Goal: Navigation & Orientation: Find specific page/section

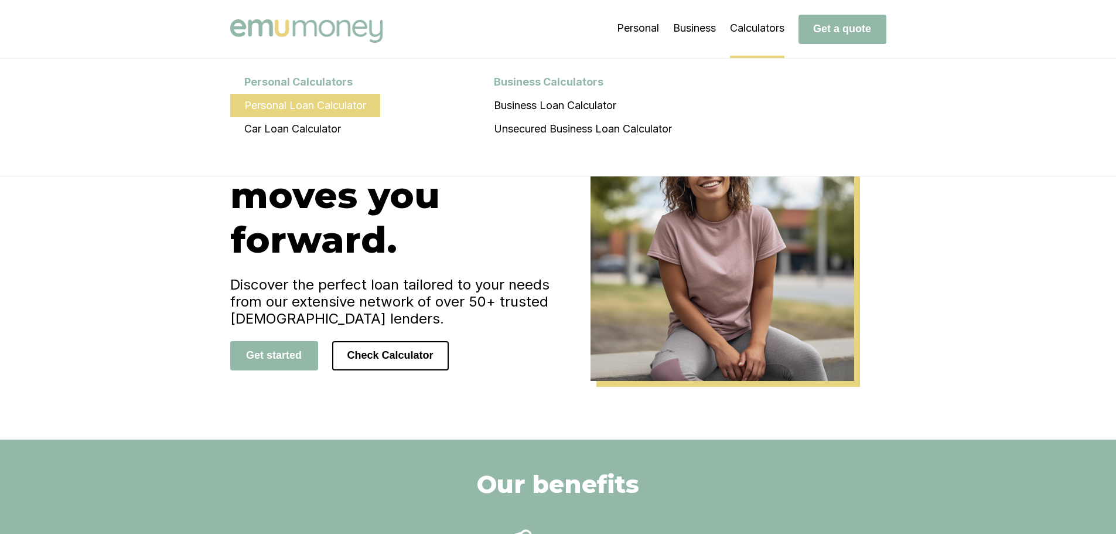
click at [277, 103] on li "Personal Loan Calculator" at bounding box center [305, 105] width 150 height 23
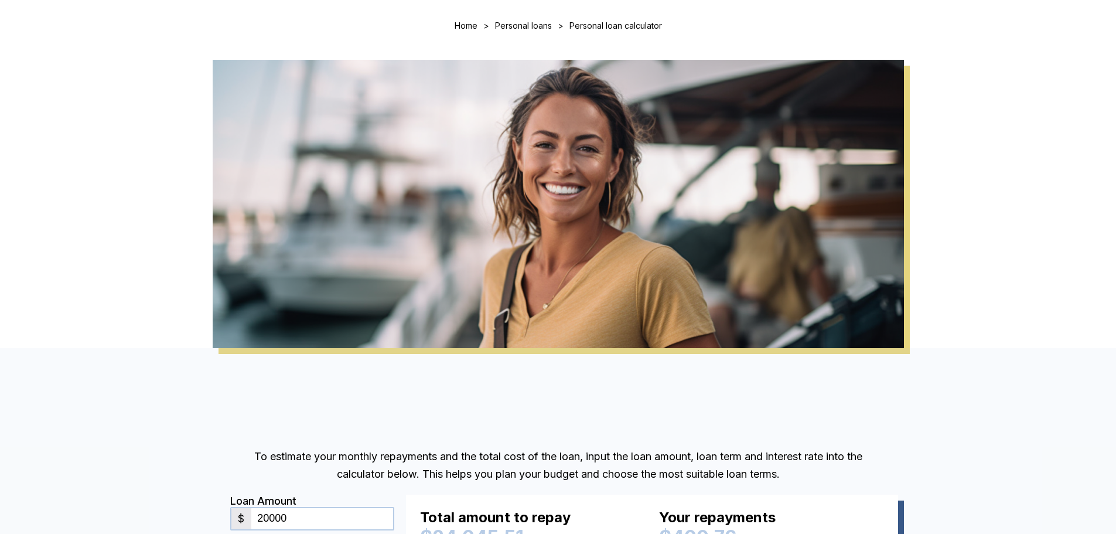
scroll to position [112, 0]
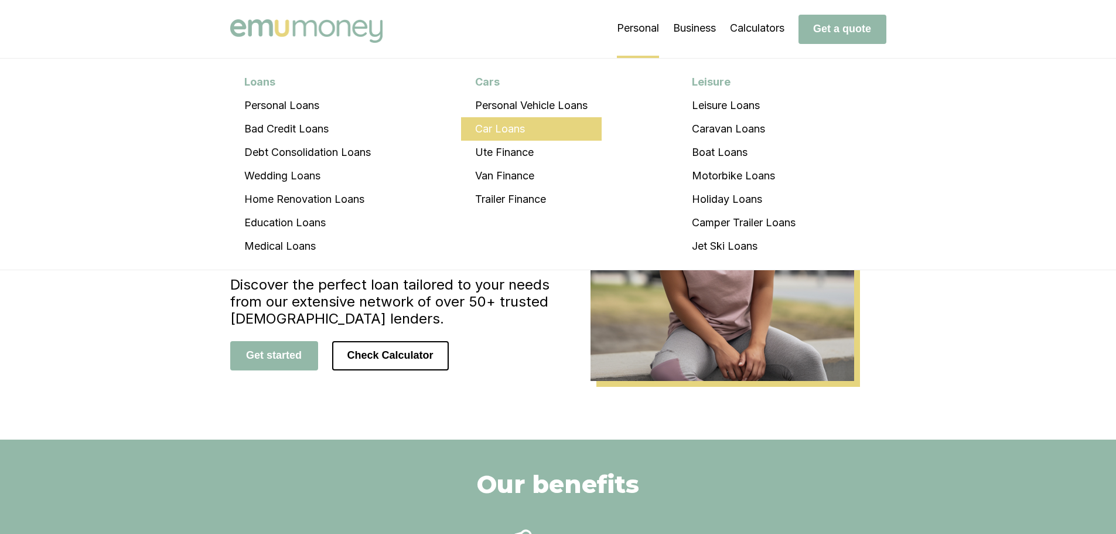
click at [513, 131] on li "Car Loans" at bounding box center [531, 128] width 141 height 23
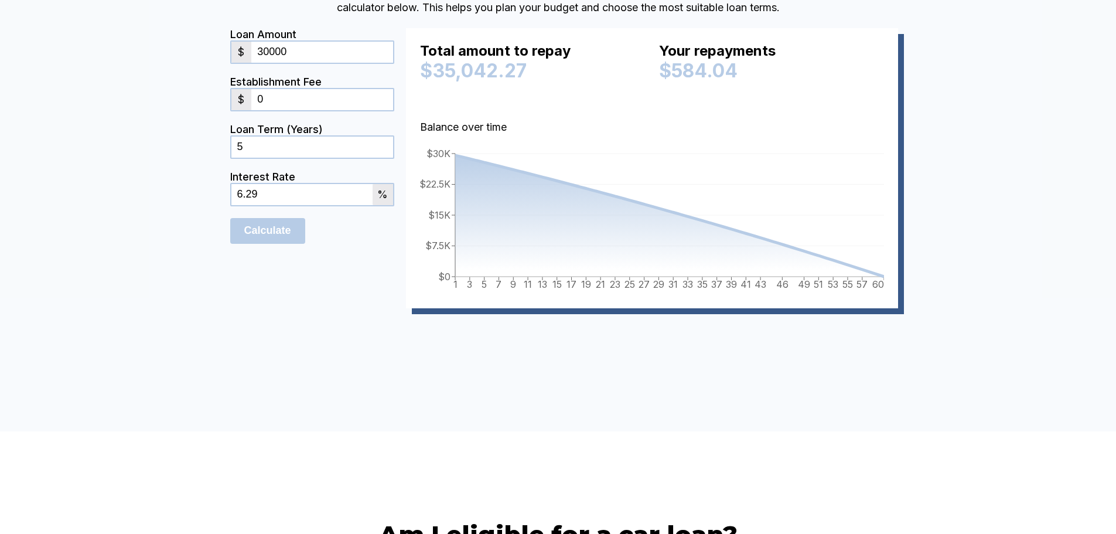
scroll to position [2871, 0]
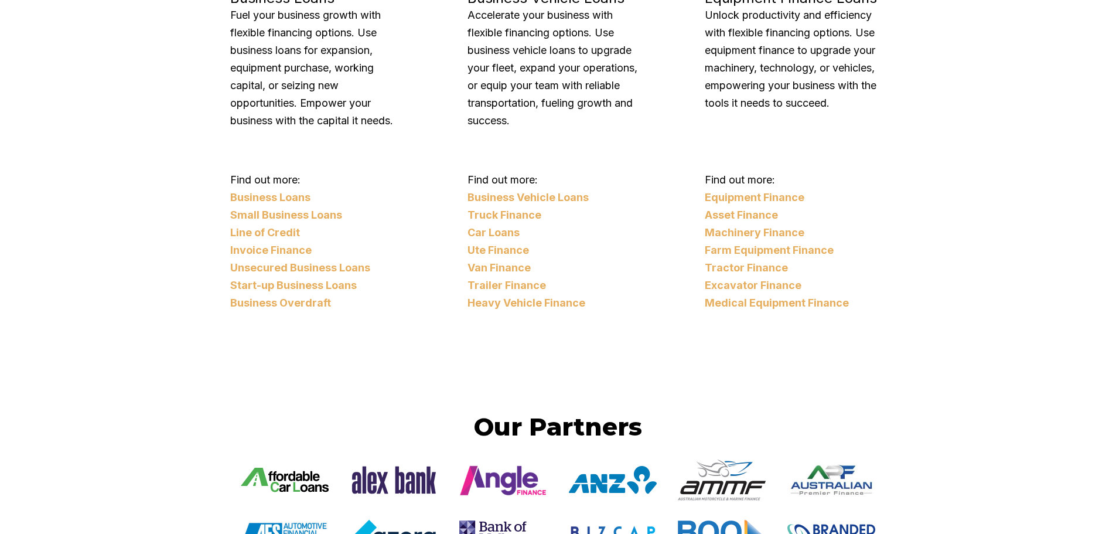
scroll to position [1595, 0]
